Goal: Task Accomplishment & Management: Use online tool/utility

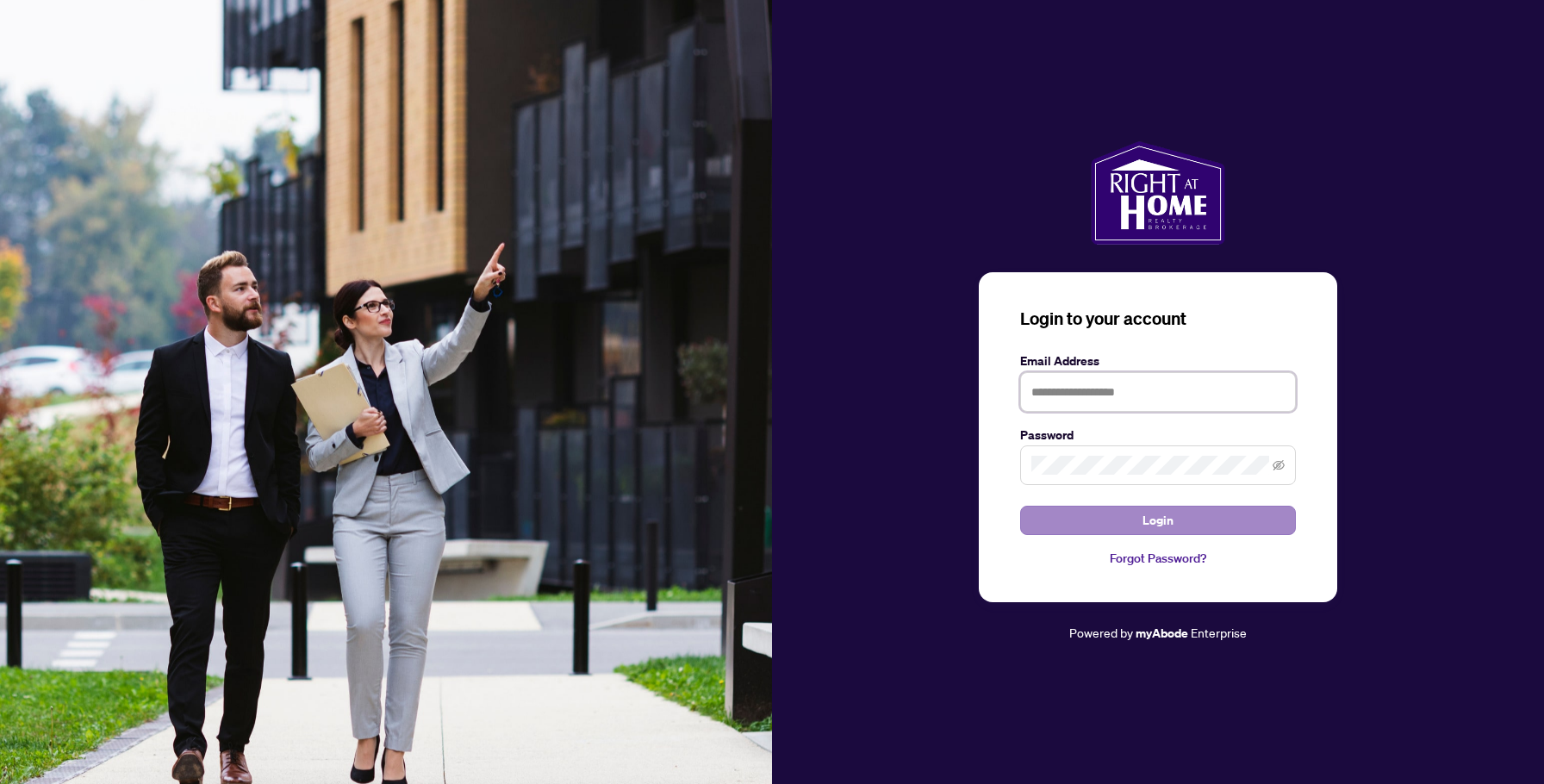
type input "**********"
click at [1099, 524] on button "Login" at bounding box center [1158, 520] width 276 height 30
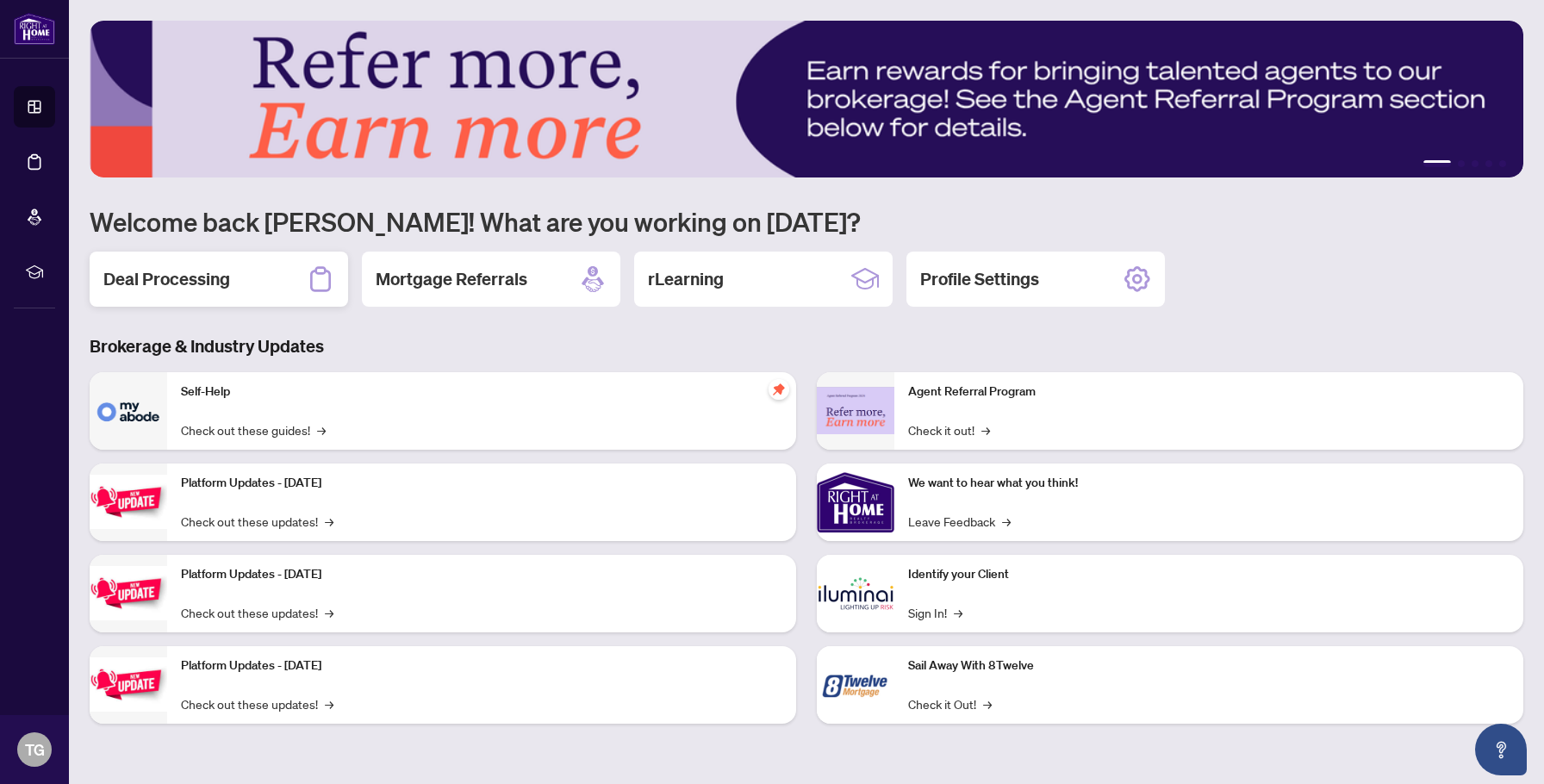
click at [236, 289] on div "Deal Processing" at bounding box center [218, 279] width 259 height 55
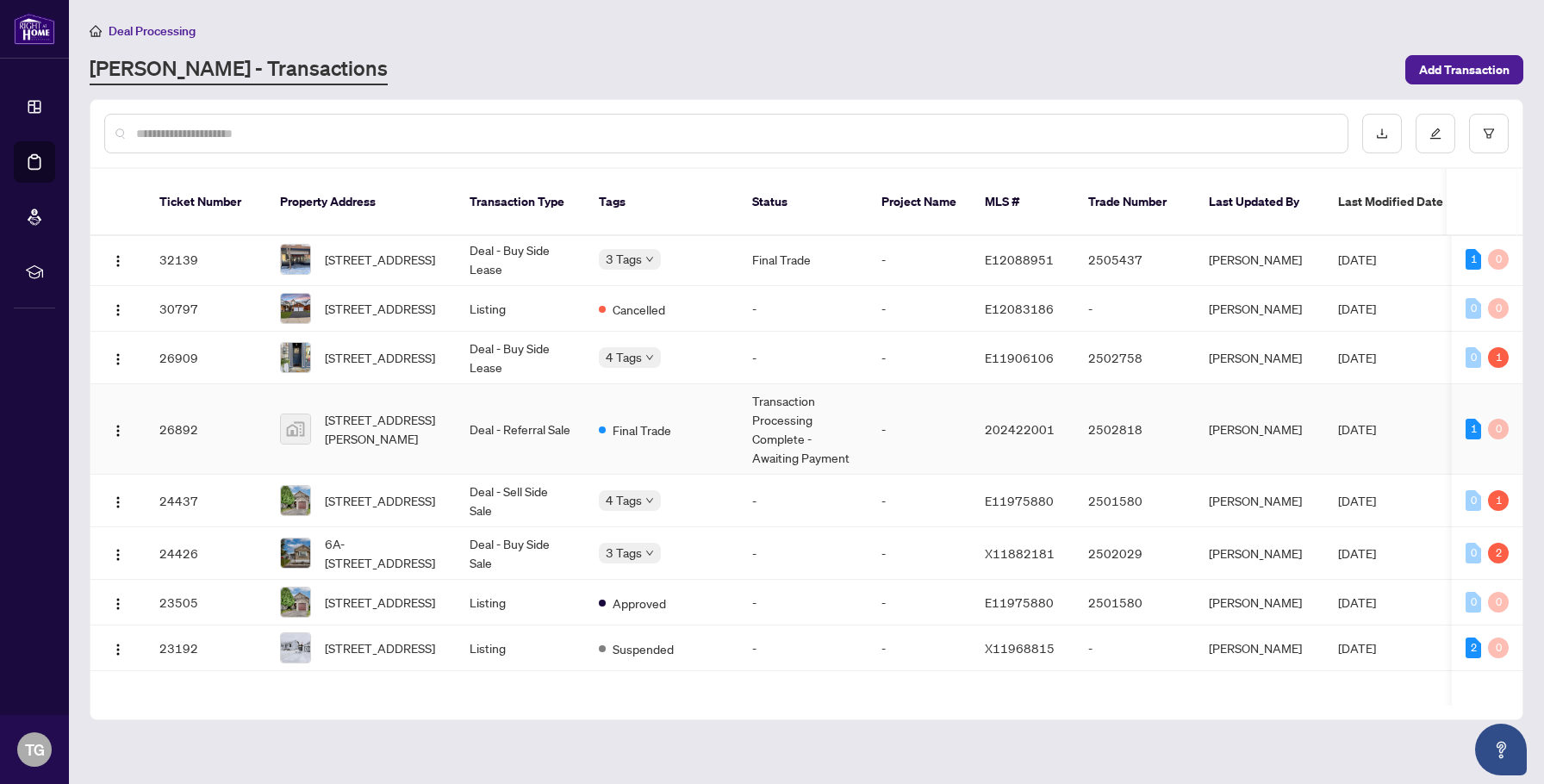
scroll to position [0, 256]
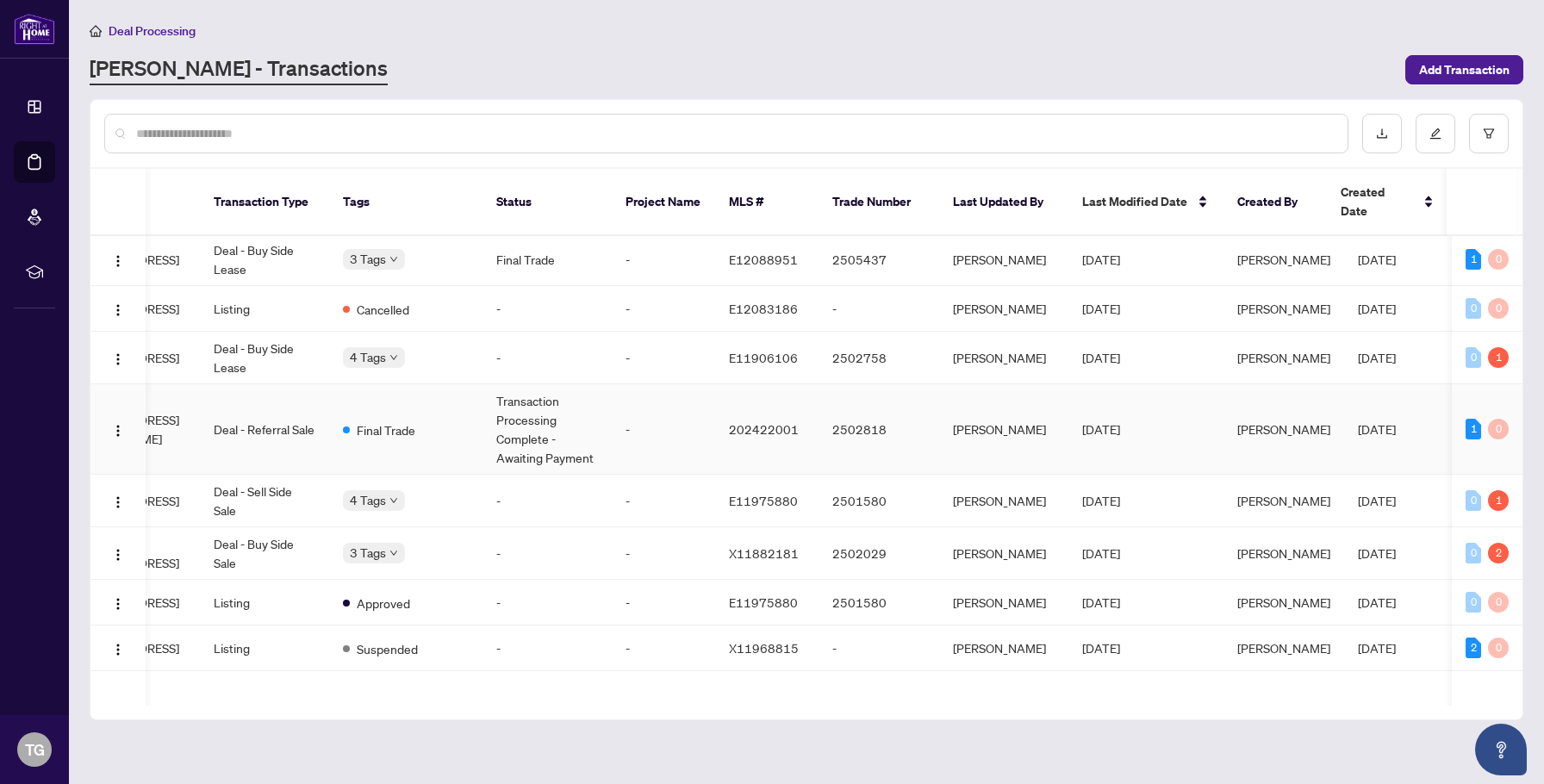
click at [627, 416] on td "-" at bounding box center [664, 429] width 104 height 90
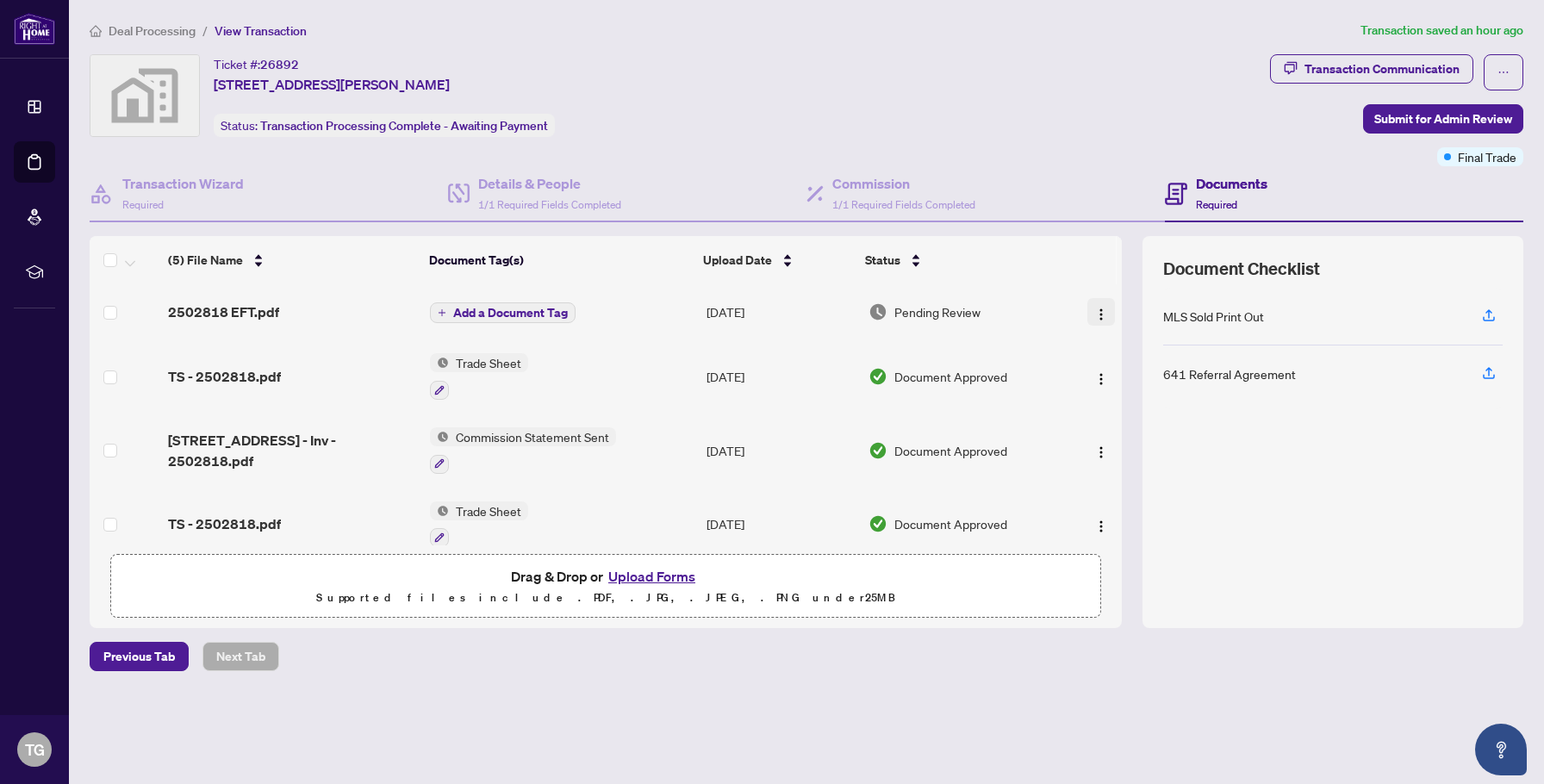
click at [1088, 315] on button "button" at bounding box center [1101, 311] width 28 height 28
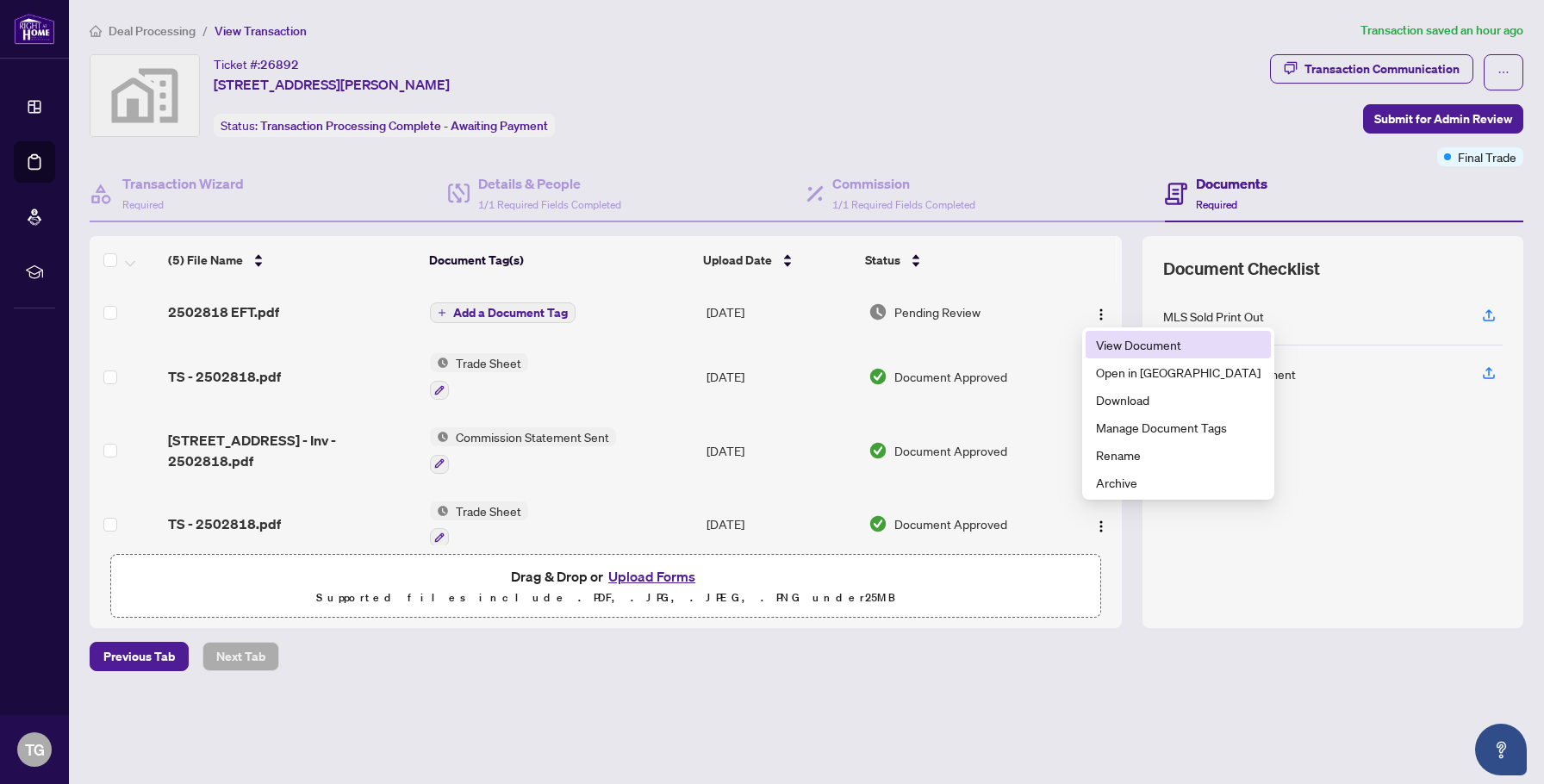
click at [1111, 350] on span "View Document" at bounding box center [1179, 345] width 165 height 19
